Goal: Task Accomplishment & Management: Manage account settings

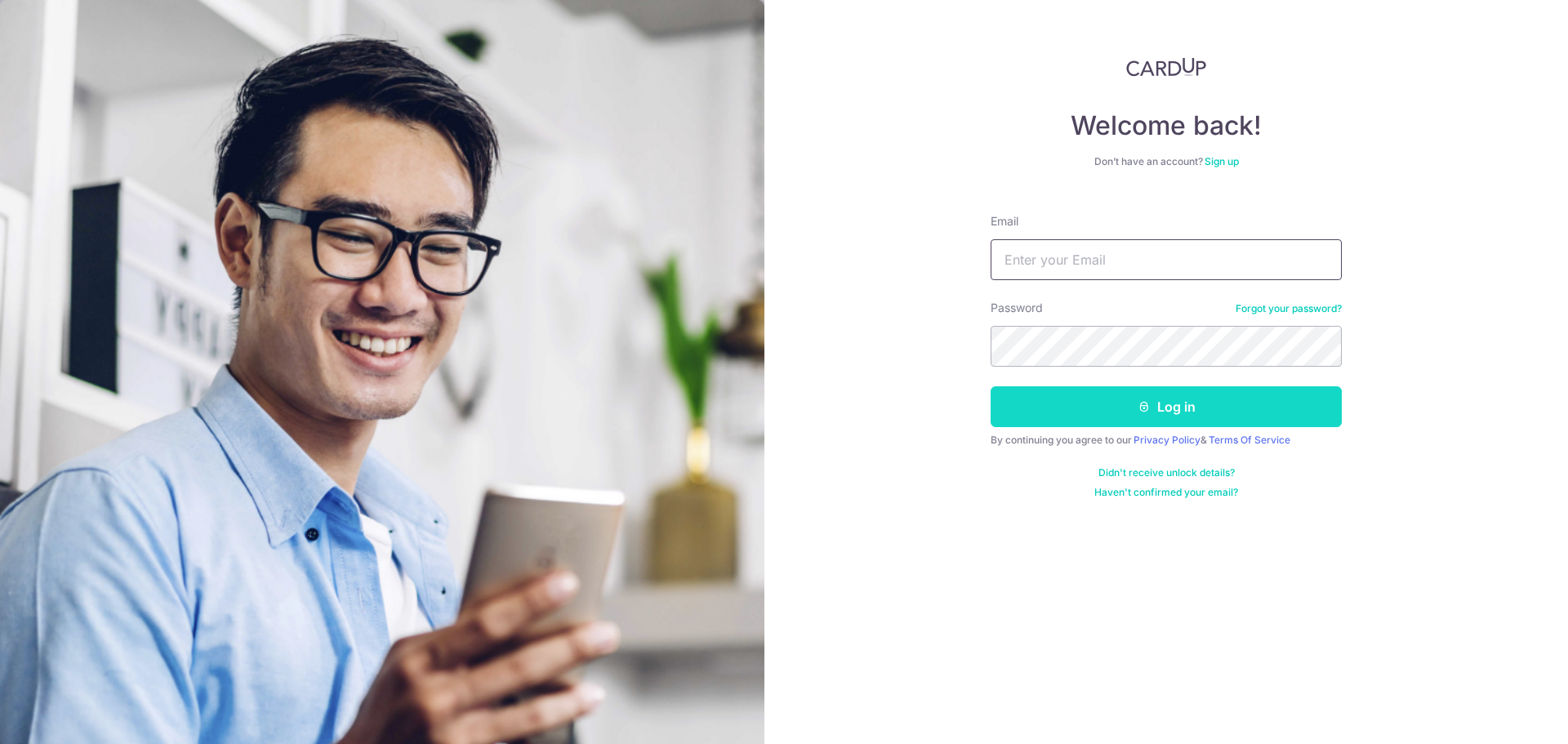
type input "[EMAIL_ADDRESS][DOMAIN_NAME]"
click at [1108, 395] on button "Log in" at bounding box center [1165, 407] width 351 height 41
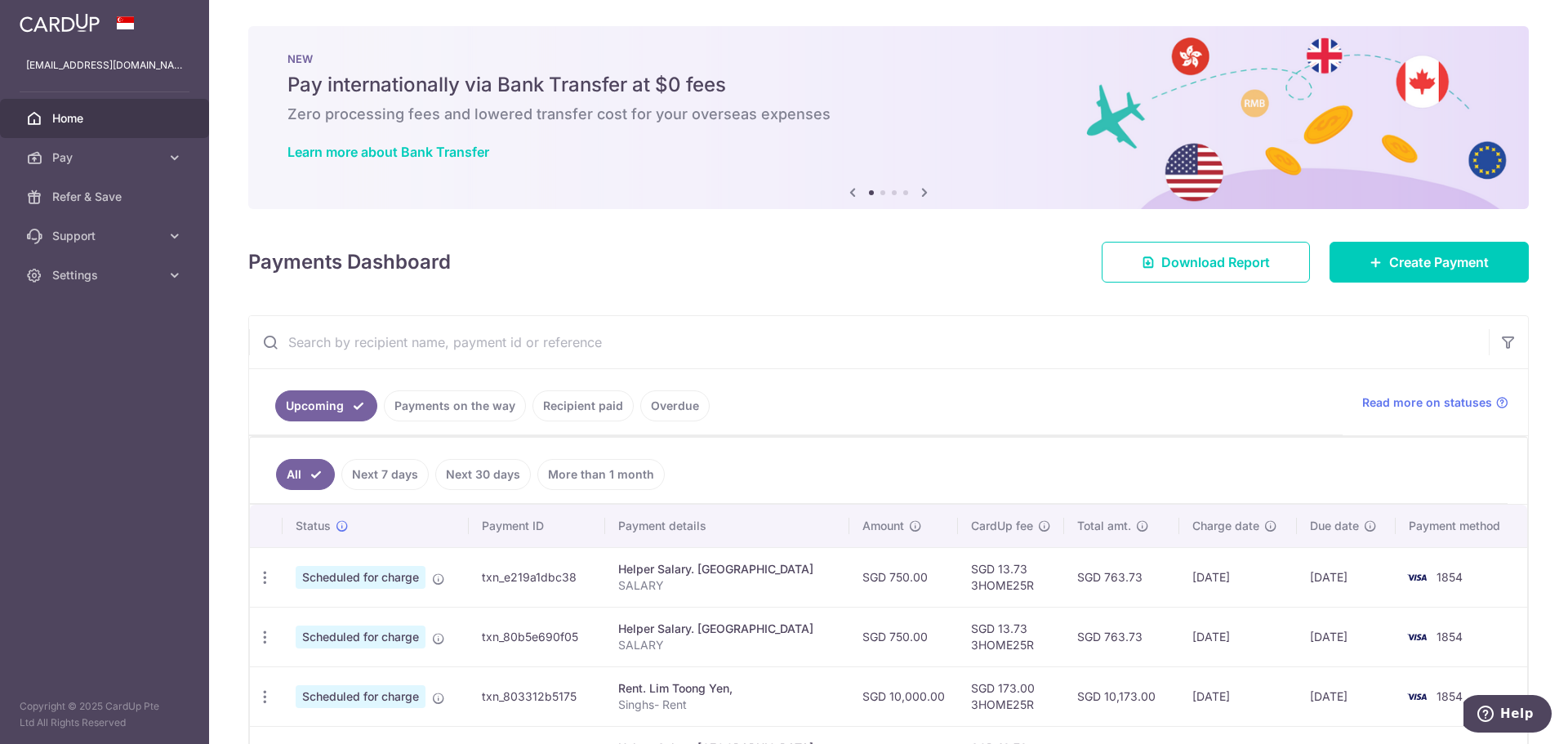
click at [931, 366] on input "text" at bounding box center [869, 343] width 1239 height 53
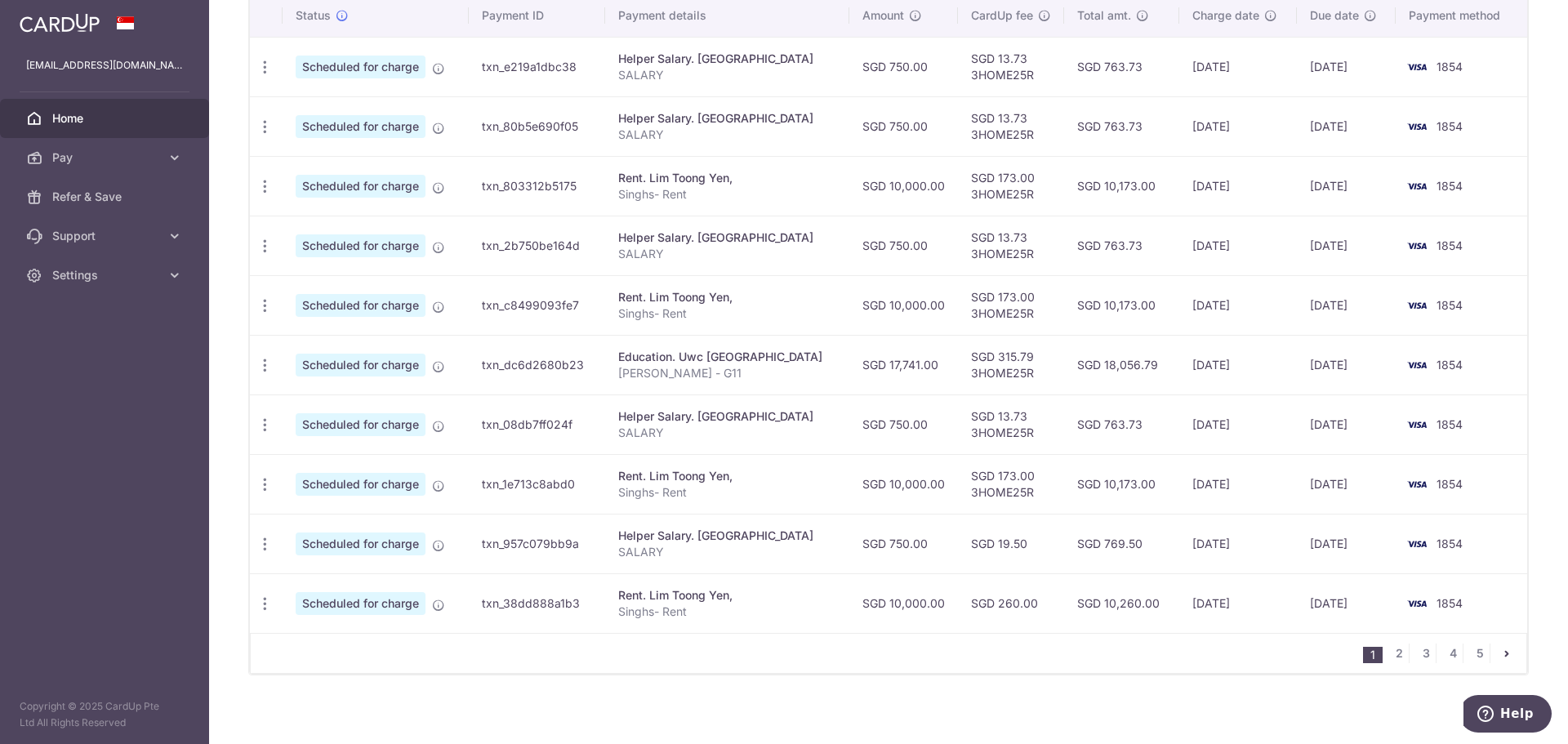
scroll to position [519, 0]
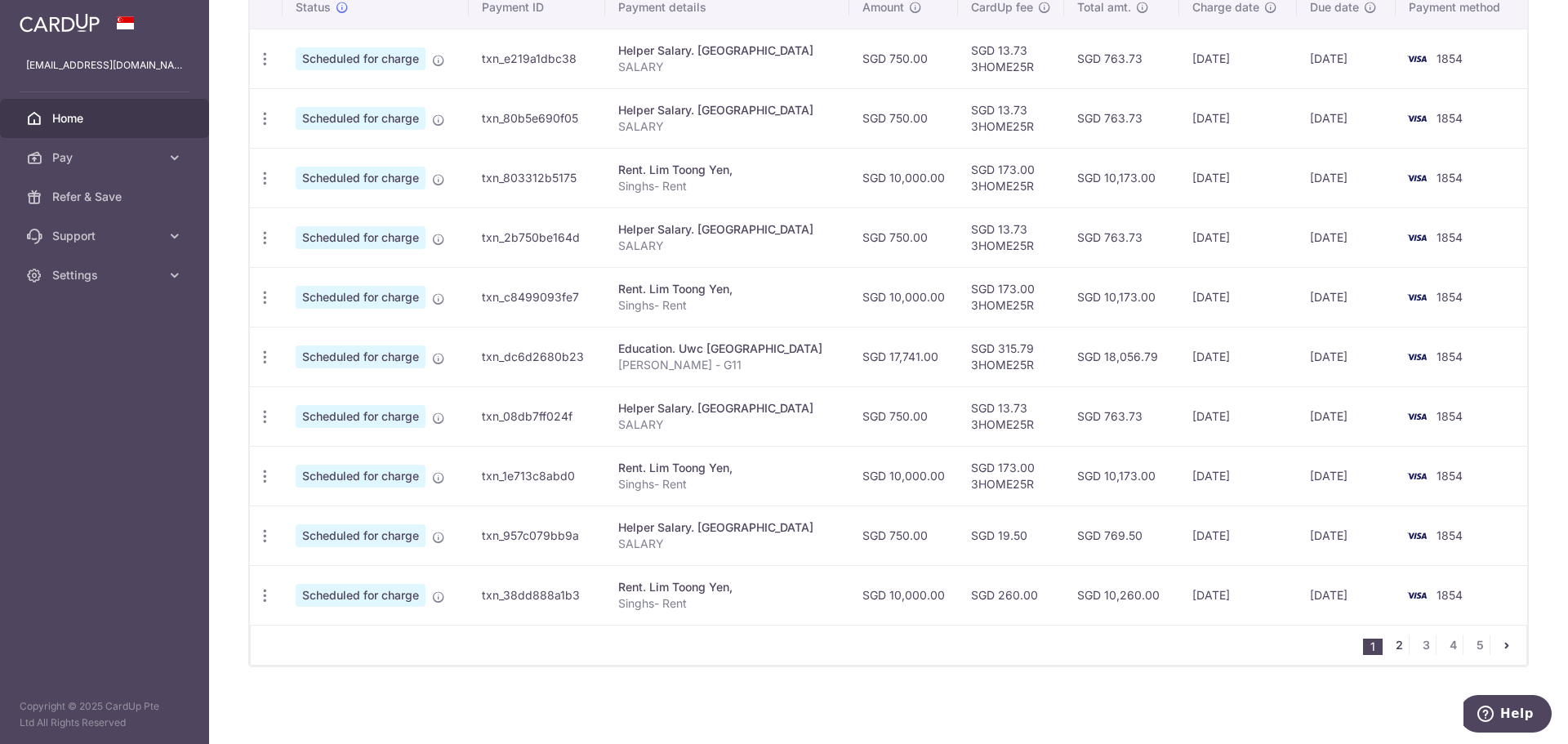
click at [1390, 645] on link "2" at bounding box center [1399, 645] width 20 height 20
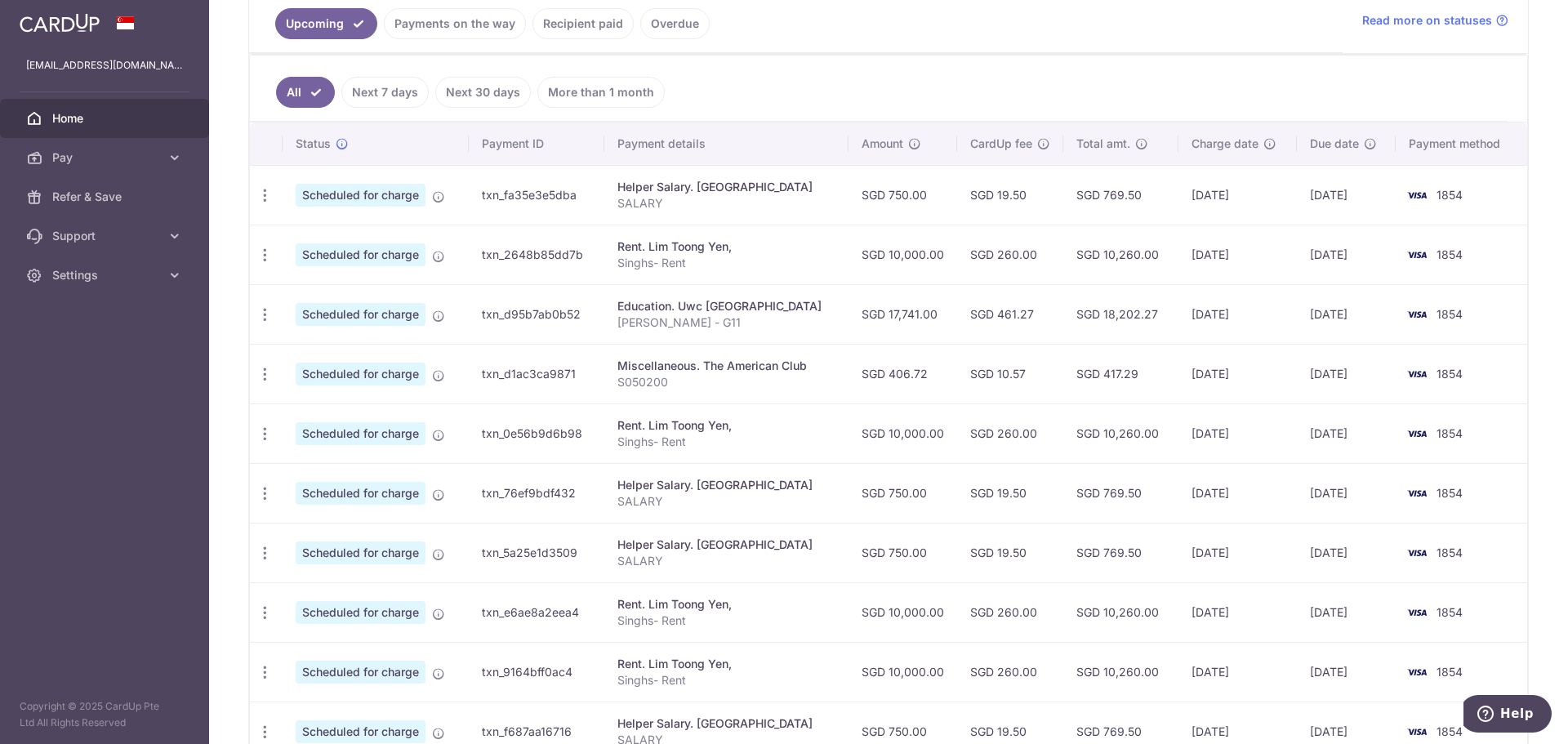
scroll to position [393, 0]
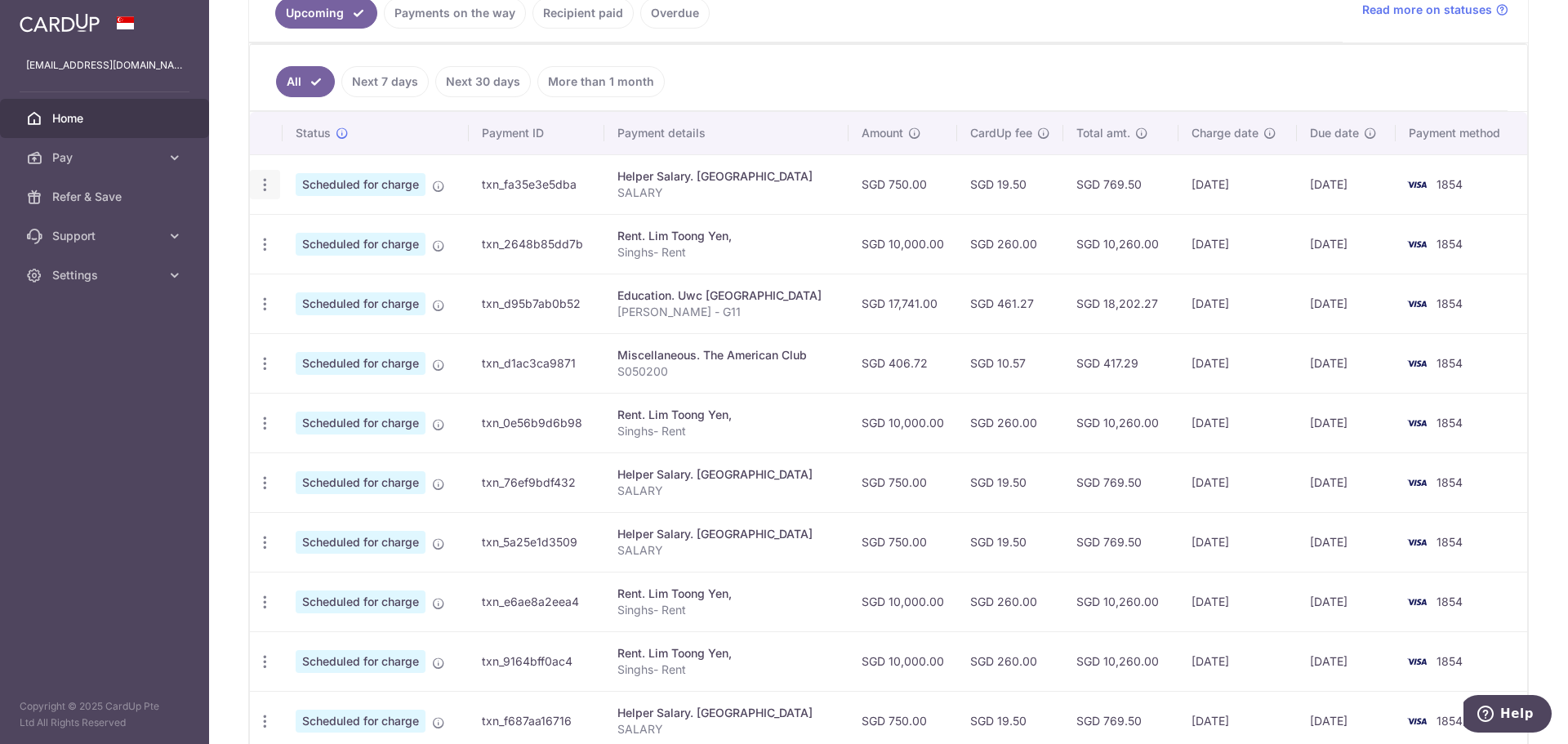
click at [265, 187] on icon "button" at bounding box center [265, 185] width 17 height 17
click at [910, 70] on ul "All Next 7 days Next 30 days More than 1 month" at bounding box center [879, 78] width 1257 height 66
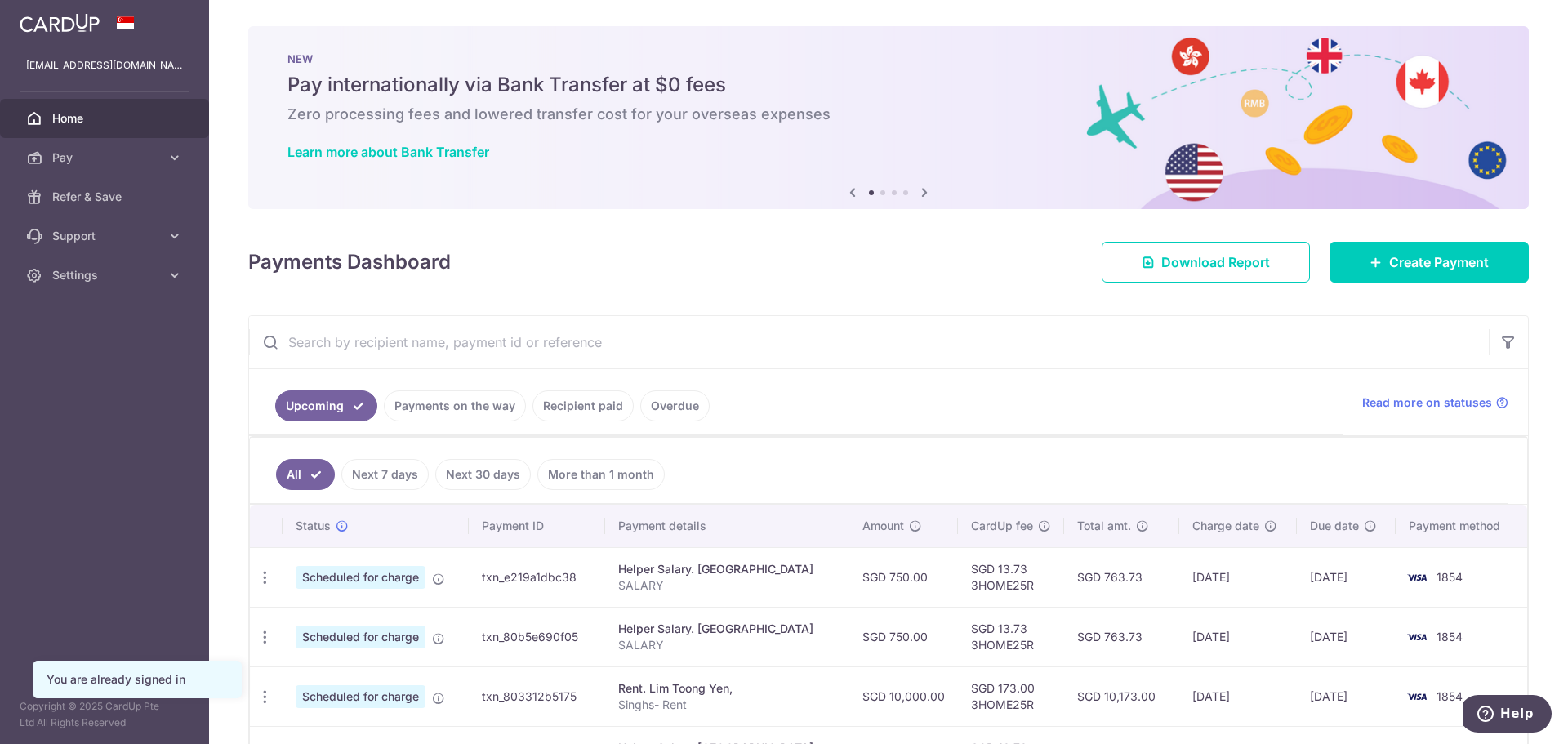
click at [814, 320] on input "text" at bounding box center [869, 343] width 1239 height 53
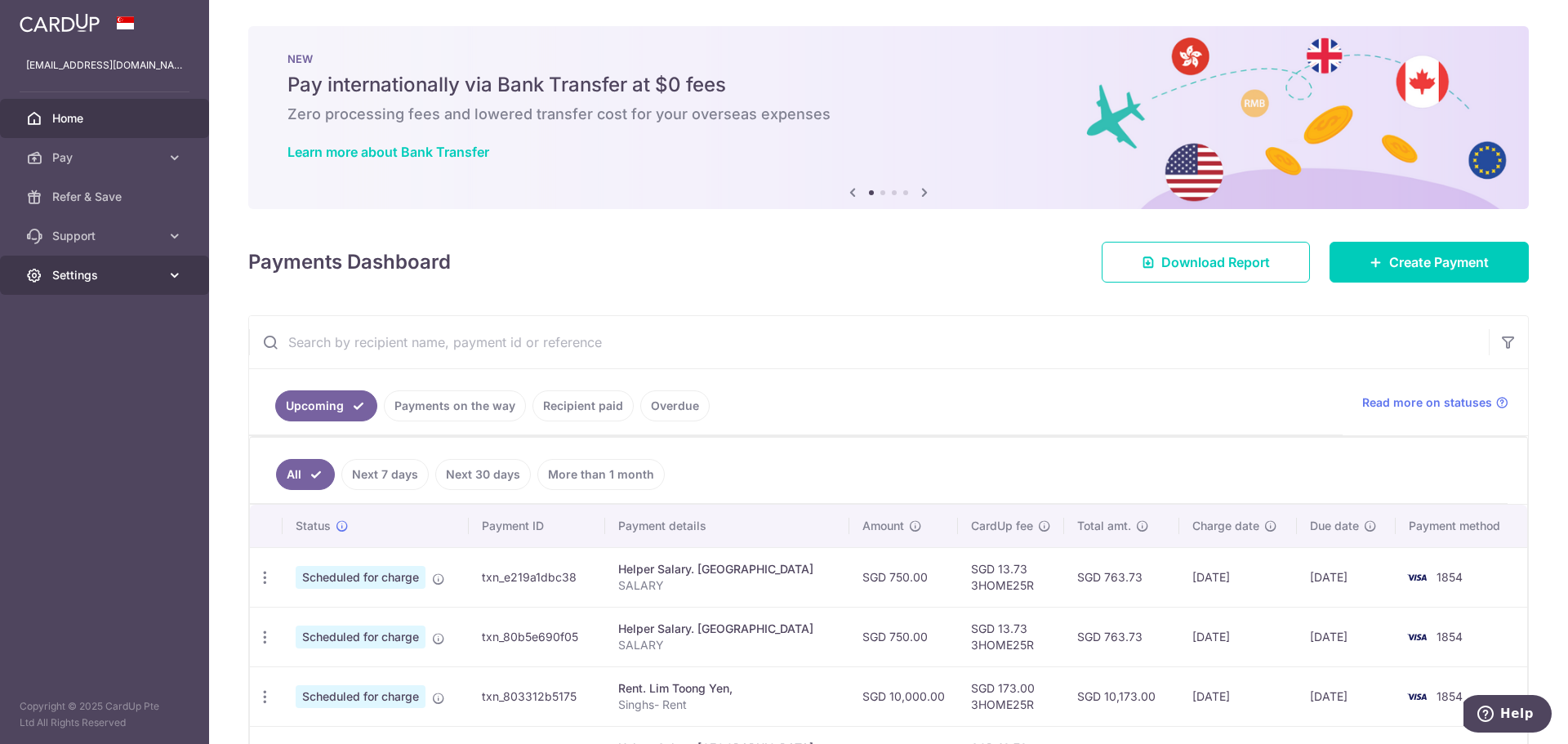
click at [183, 284] on link "Settings" at bounding box center [104, 275] width 209 height 39
click at [95, 357] on span "Logout" at bounding box center [106, 354] width 108 height 16
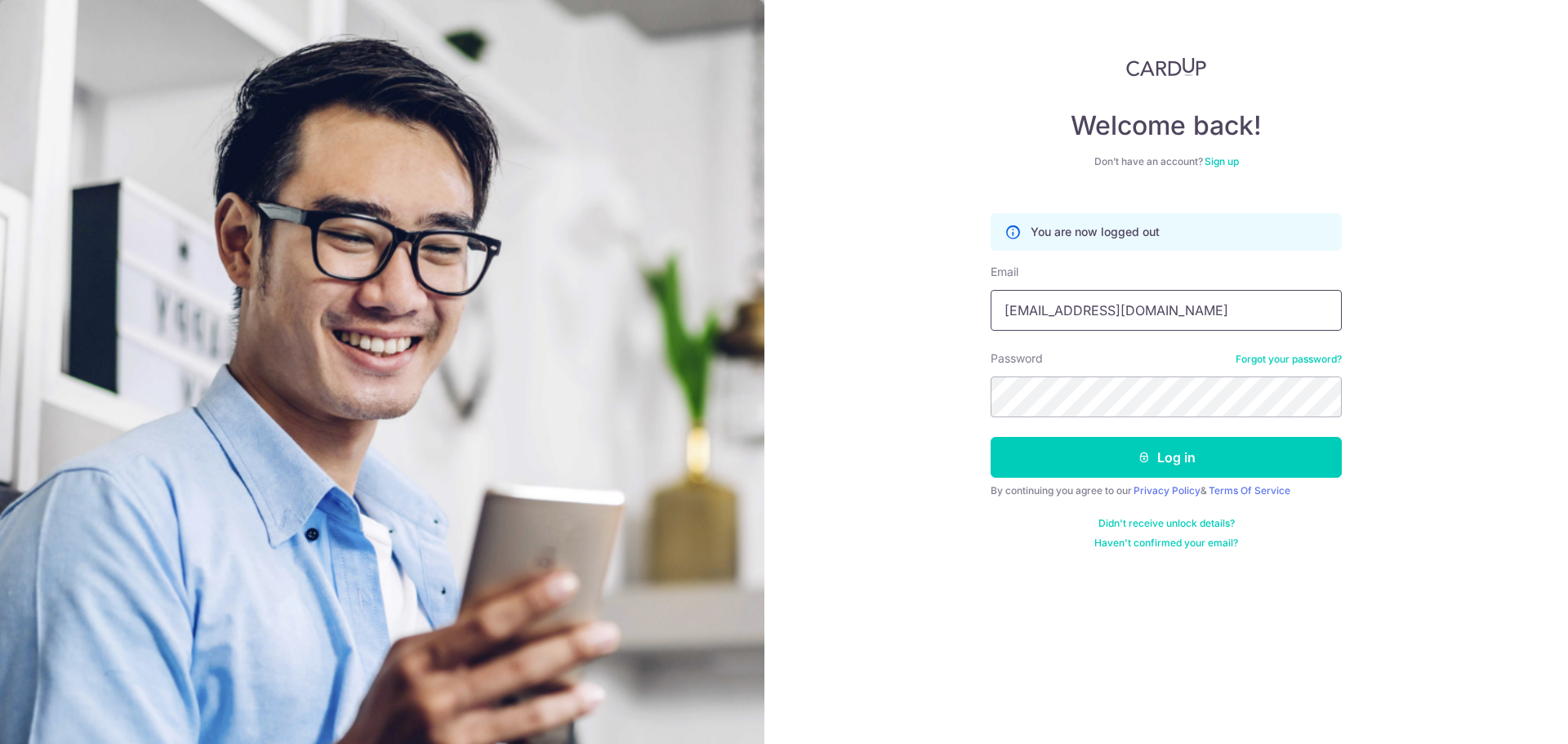
click at [1135, 303] on input "[EMAIL_ADDRESS][DOMAIN_NAME]" at bounding box center [1165, 311] width 351 height 41
type input "singhiyerfamily@gmail.com"
click at [1132, 454] on button "Log in" at bounding box center [1165, 458] width 351 height 41
